Goal: Find specific page/section: Find specific page/section

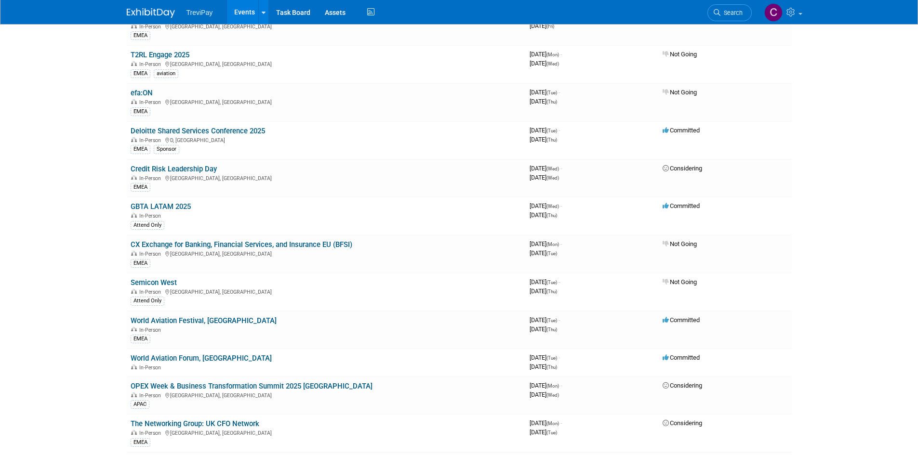
scroll to position [96, 0]
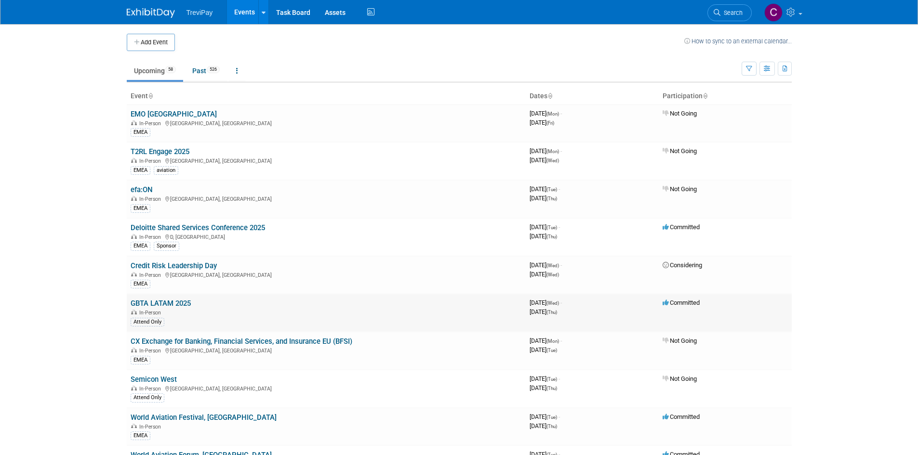
click at [175, 303] on link "GBTA LATAM 2025" at bounding box center [161, 303] width 60 height 9
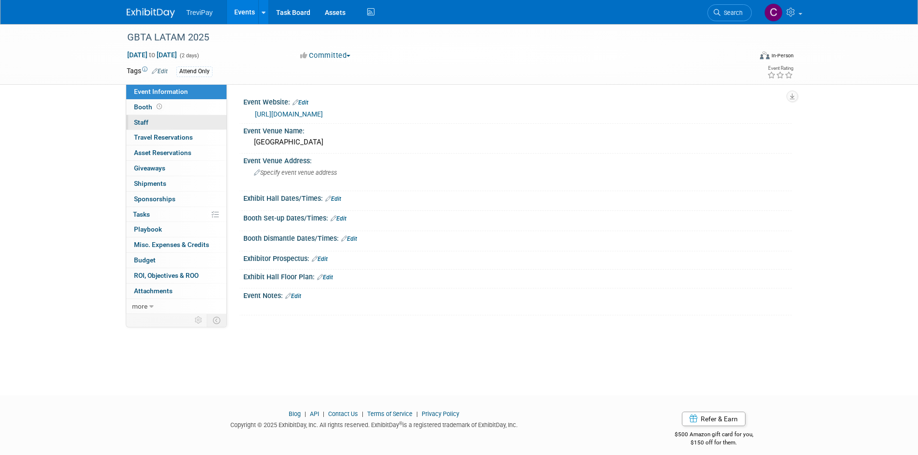
click at [178, 122] on link "0 Staff 0" at bounding box center [176, 122] width 100 height 15
